Goal: Find specific page/section: Find specific page/section

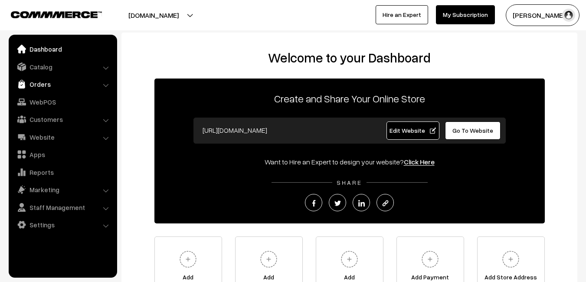
click at [43, 86] on link "Orders" at bounding box center [62, 84] width 103 height 16
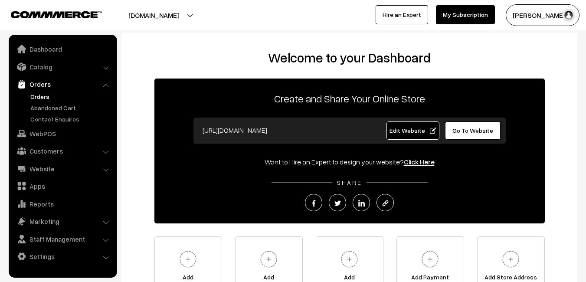
click at [44, 97] on link "Orders" at bounding box center [71, 96] width 86 height 9
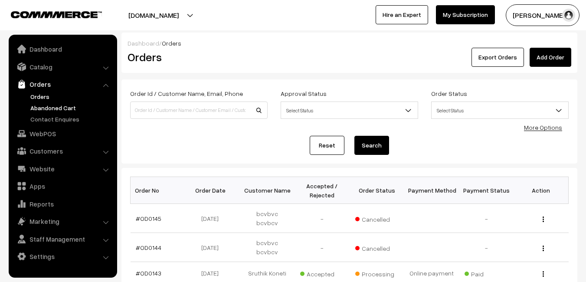
click at [49, 109] on link "Abandoned Cart" at bounding box center [71, 107] width 86 height 9
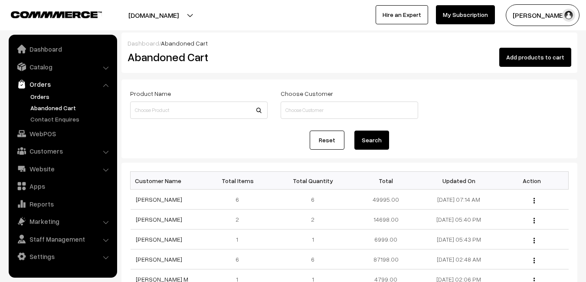
click at [39, 93] on link "Orders" at bounding box center [71, 96] width 86 height 9
